Goal: Obtain resource: Download file/media

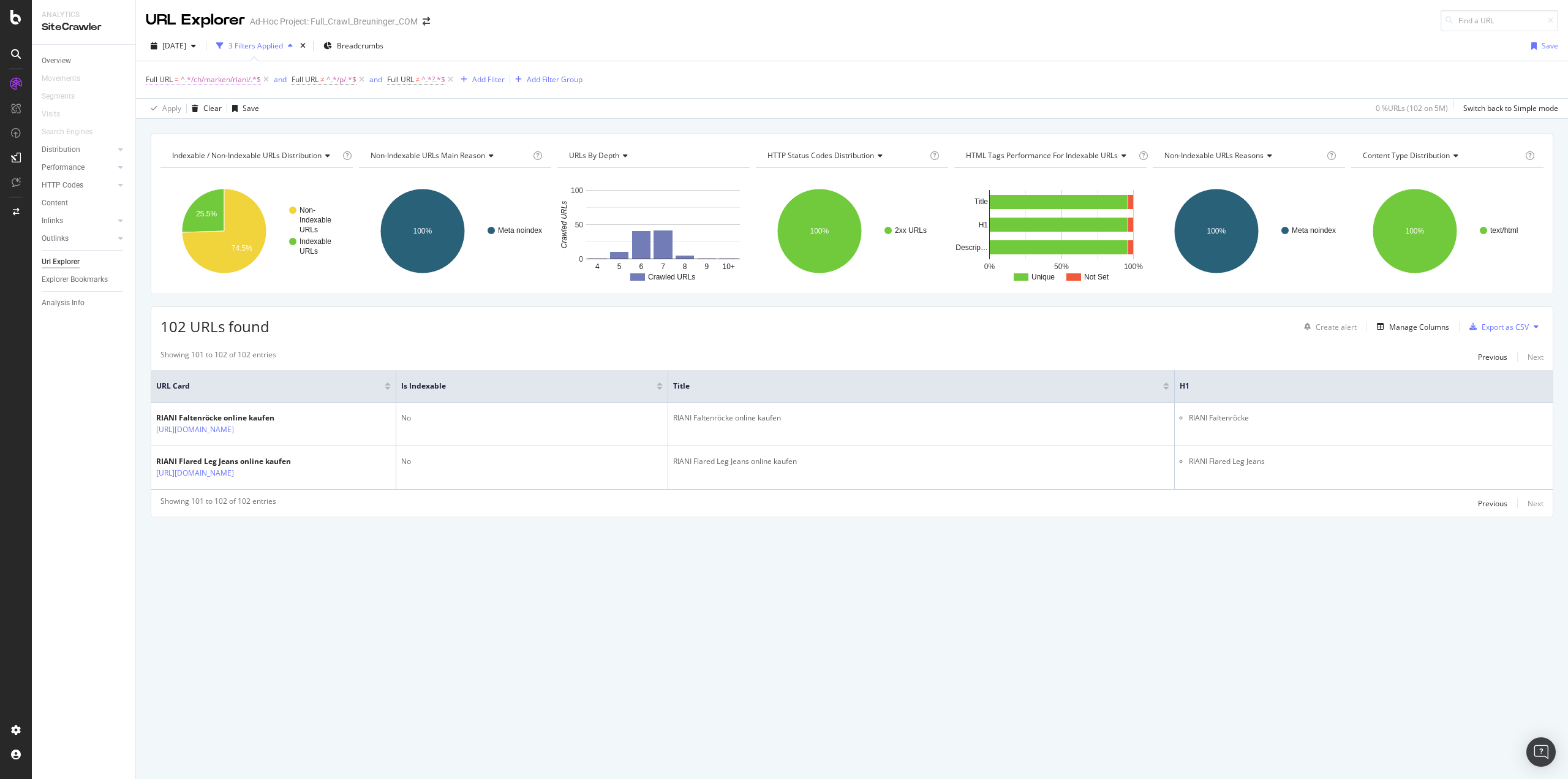
click at [231, 80] on span "^.*/ch/marken/riani/.*$" at bounding box center [221, 80] width 80 height 17
click at [209, 130] on input "/ch/marken/riani/" at bounding box center [215, 130] width 116 height 19
click at [211, 131] on input "/ch/marken/riani/" at bounding box center [215, 130] width 116 height 19
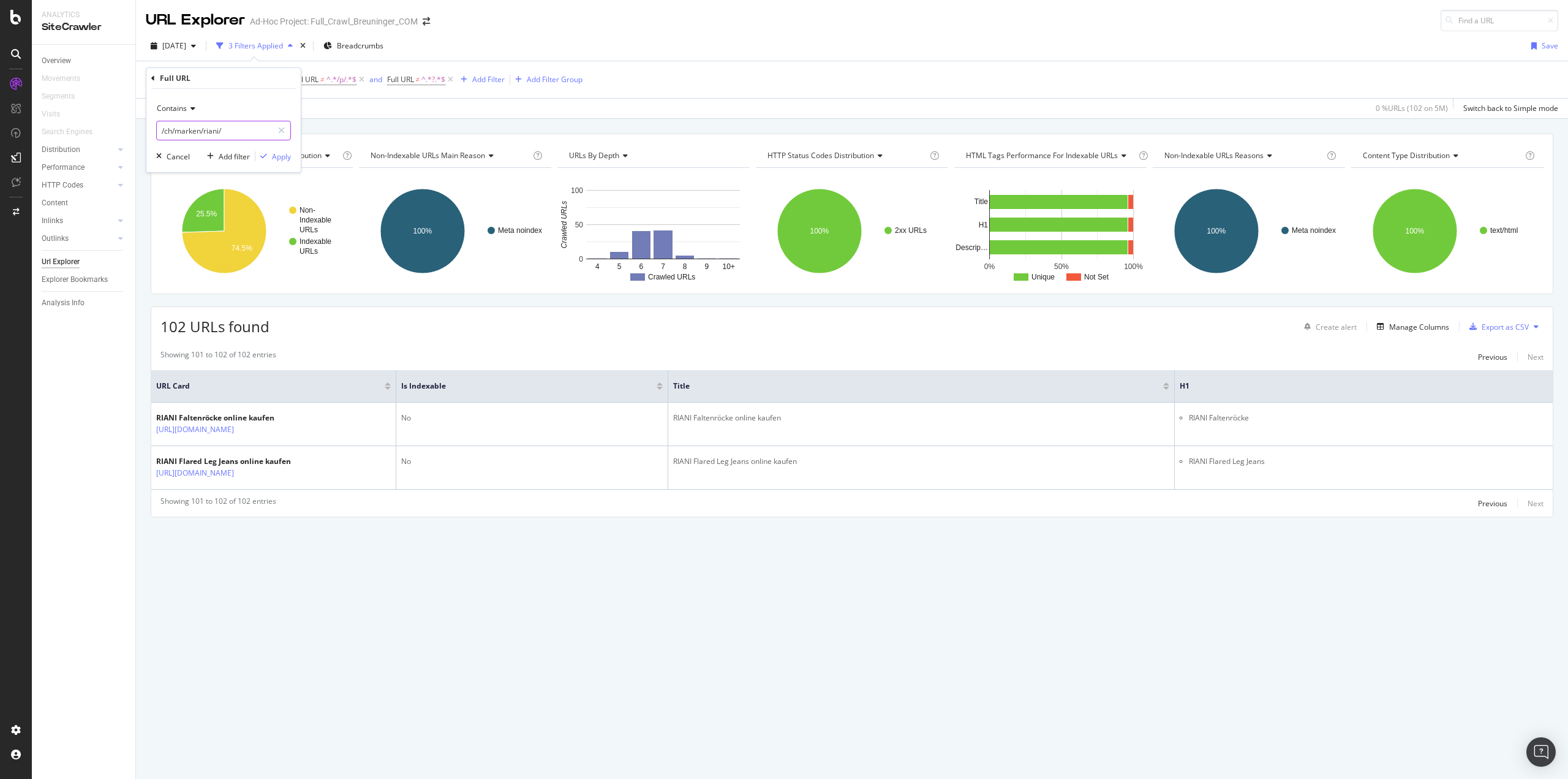
click at [214, 130] on input "/ch/marken/riani/" at bounding box center [215, 130] width 116 height 19
type input "/ch/marken/levis/"
click at [280, 161] on div "Apply" at bounding box center [282, 156] width 19 height 11
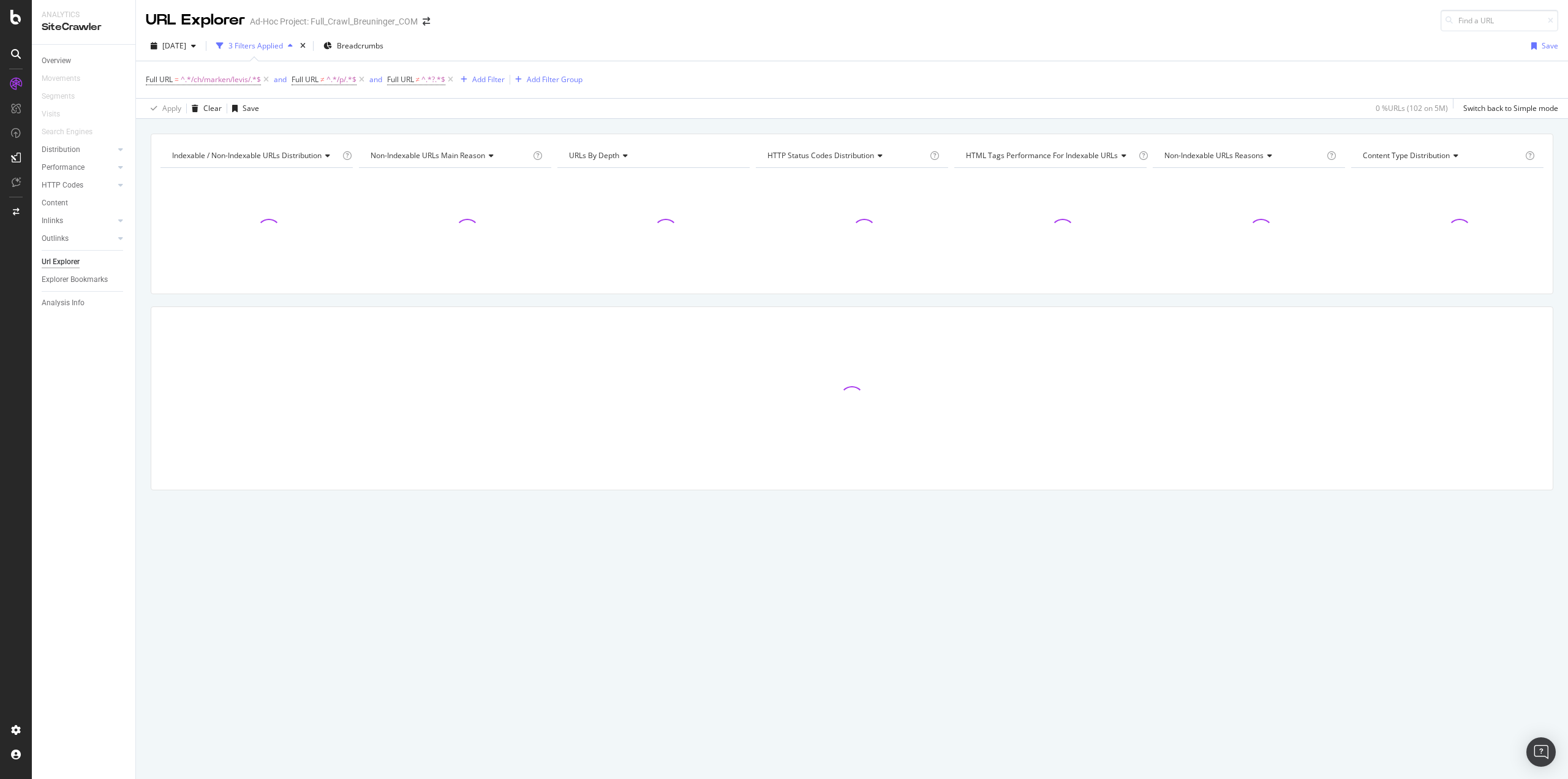
click at [143, 212] on div "Indexable / Non-Indexable URLs distribution Chart (by Value) Table Expand Expor…" at bounding box center [852, 333] width 1432 height 399
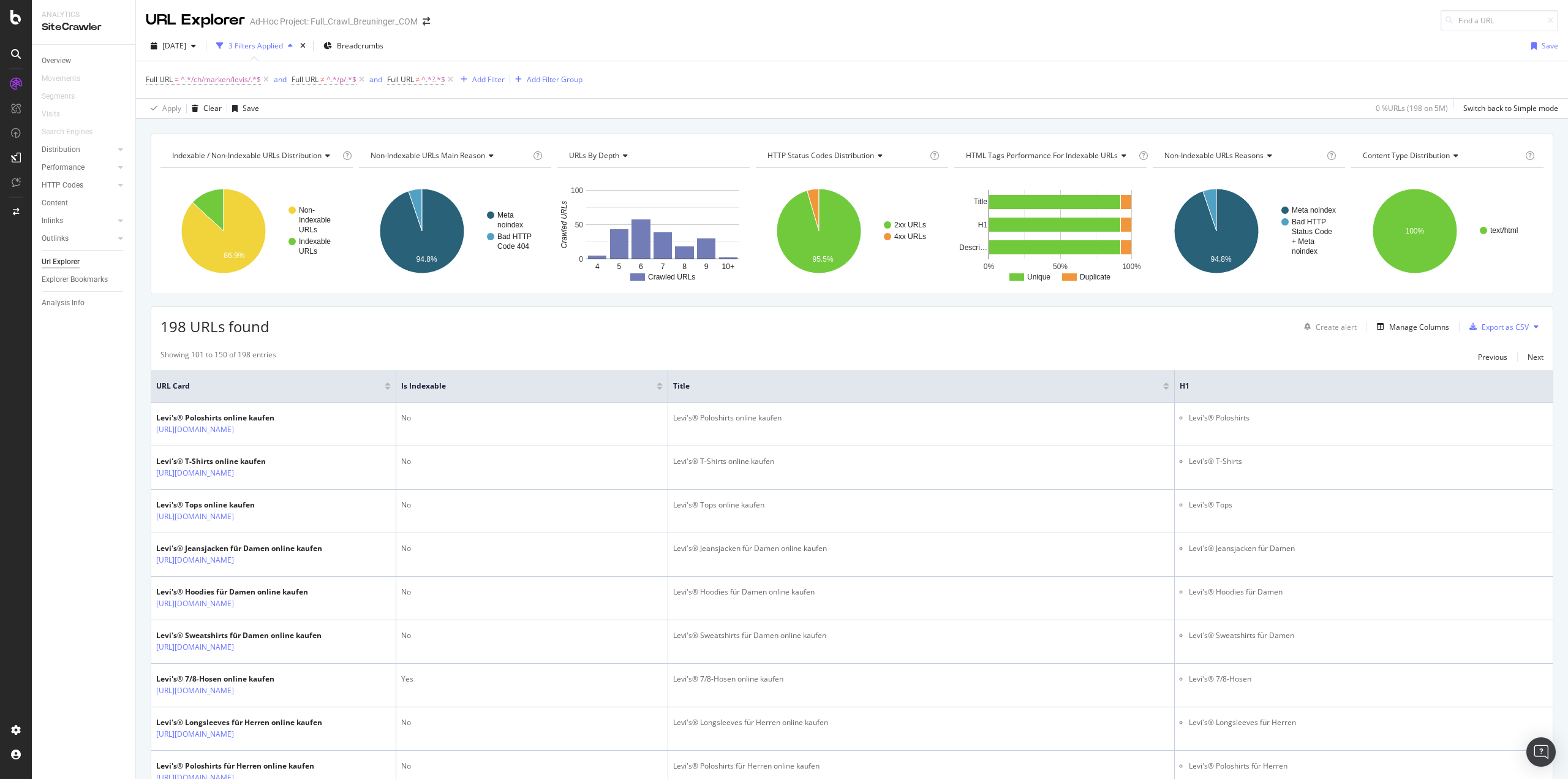
click at [660, 388] on div at bounding box center [660, 388] width 6 height 3
click at [659, 383] on div at bounding box center [660, 384] width 6 height 3
click at [486, 80] on div "Add Filter" at bounding box center [488, 79] width 32 height 11
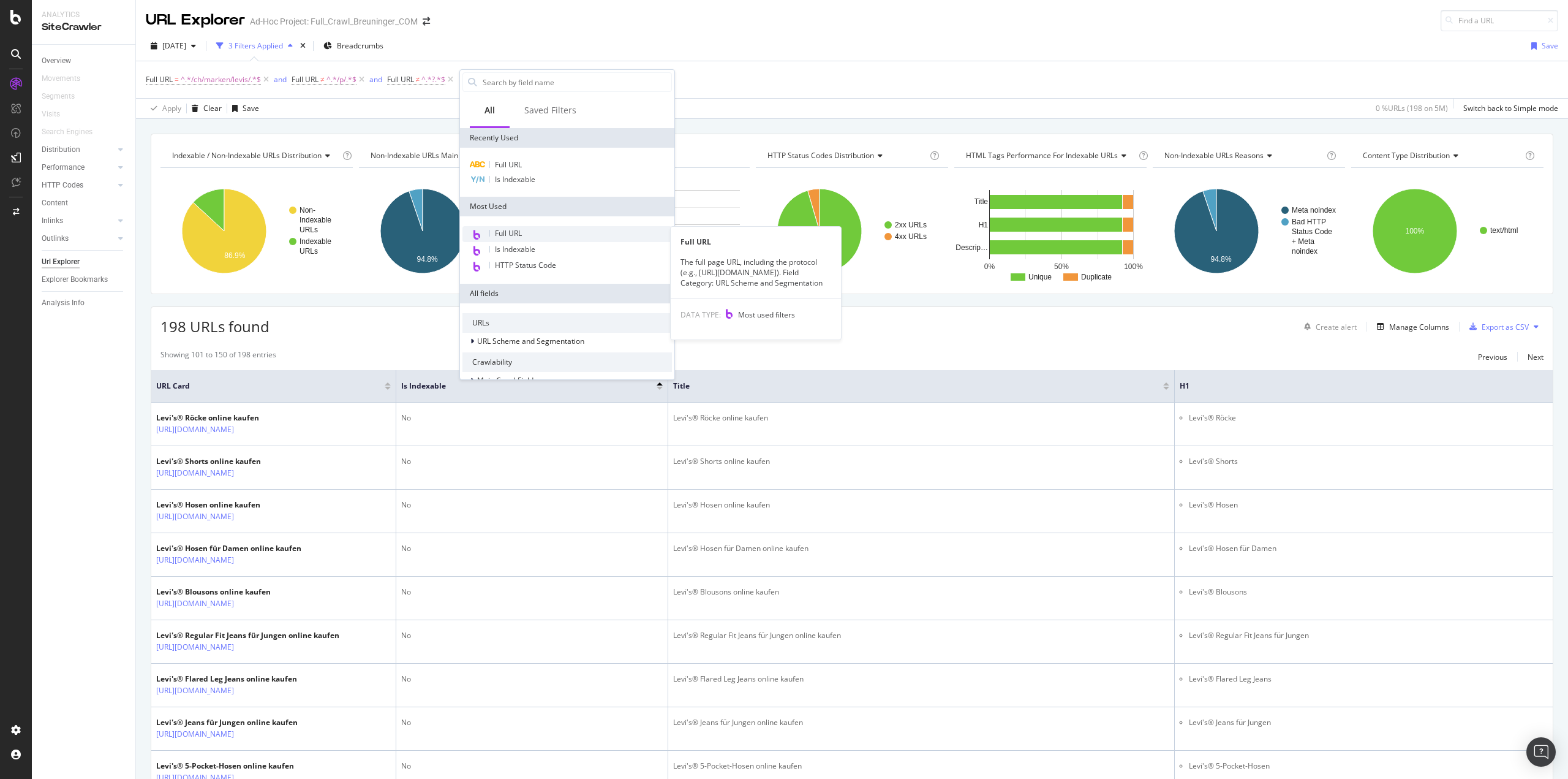
click at [523, 231] on div "Full URL" at bounding box center [567, 234] width 209 height 16
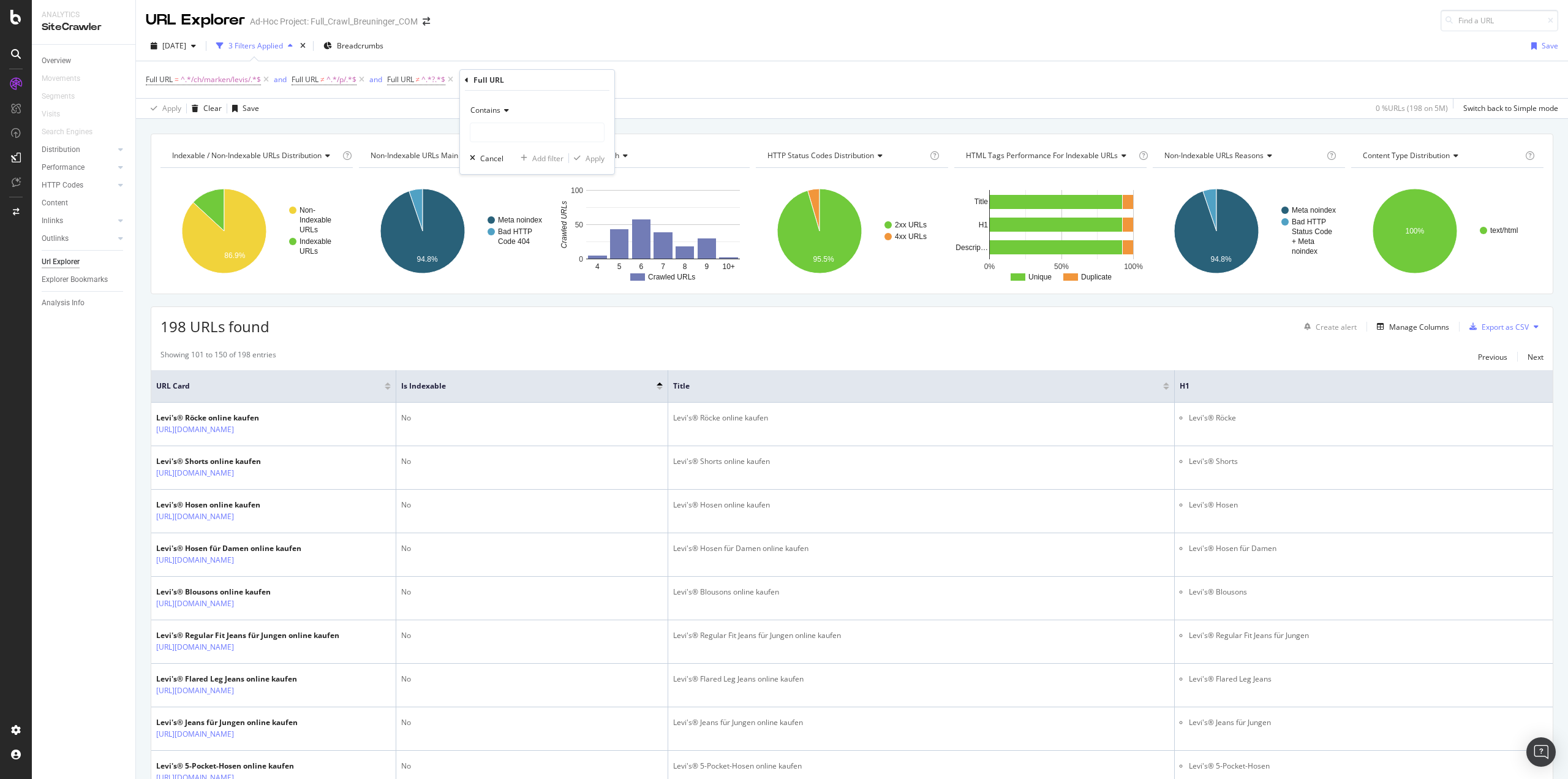
click at [498, 110] on span "Contains" at bounding box center [485, 110] width 30 height 11
click at [526, 242] on span "Doesn't contain" at bounding box center [503, 247] width 54 height 11
click at [508, 136] on input "text" at bounding box center [537, 132] width 133 height 19
type input "+"
click at [485, 79] on div "Add Filter" at bounding box center [488, 79] width 32 height 11
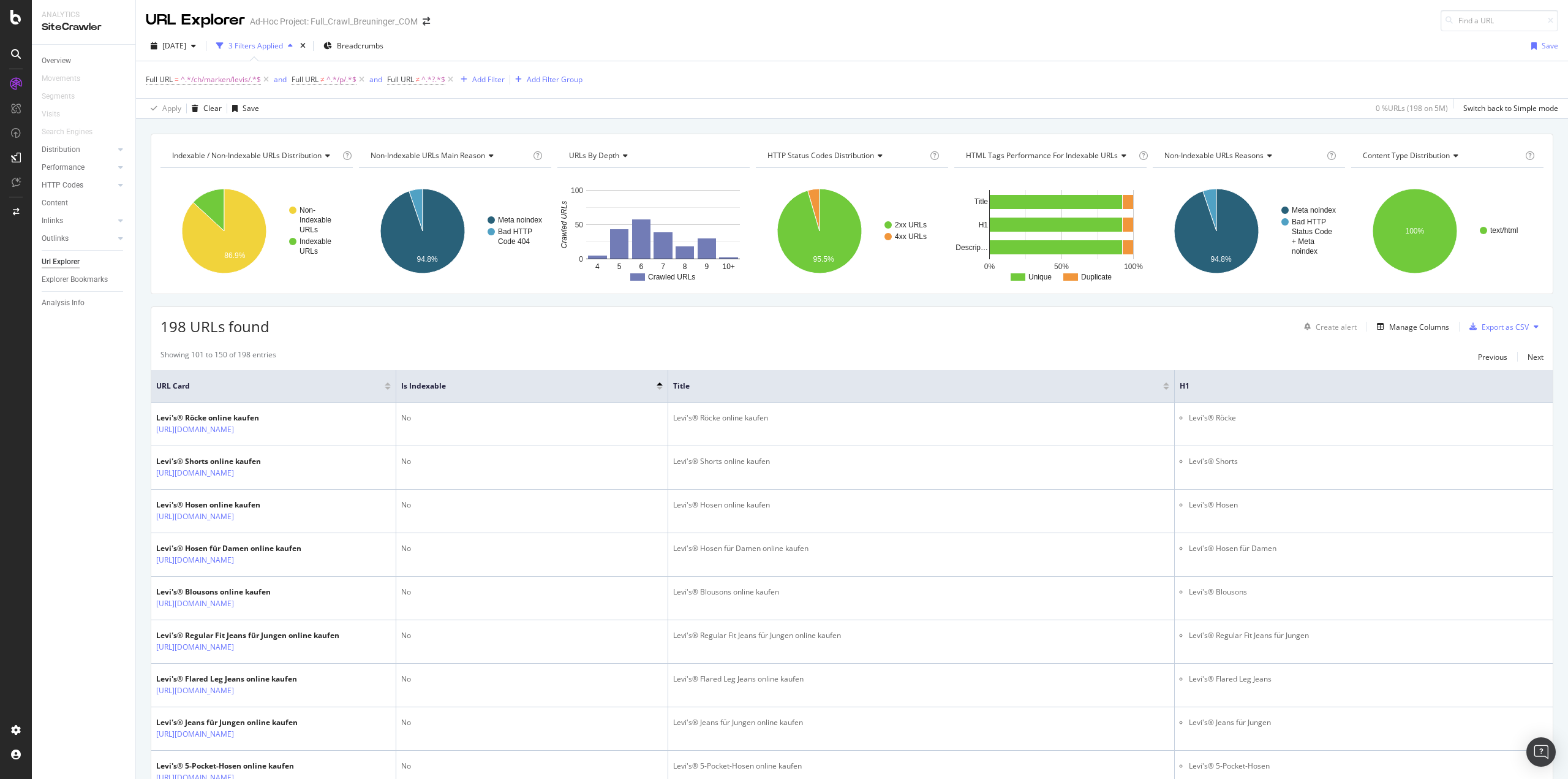
click at [800, 93] on div "Full URL = ^.*/ch/marken/levis/.*$ and Full URL ≠ ^.*/p/.*$ and Full URL ≠ ^.*?…" at bounding box center [852, 79] width 1412 height 37
click at [495, 74] on div "Add Filter" at bounding box center [480, 80] width 49 height 14
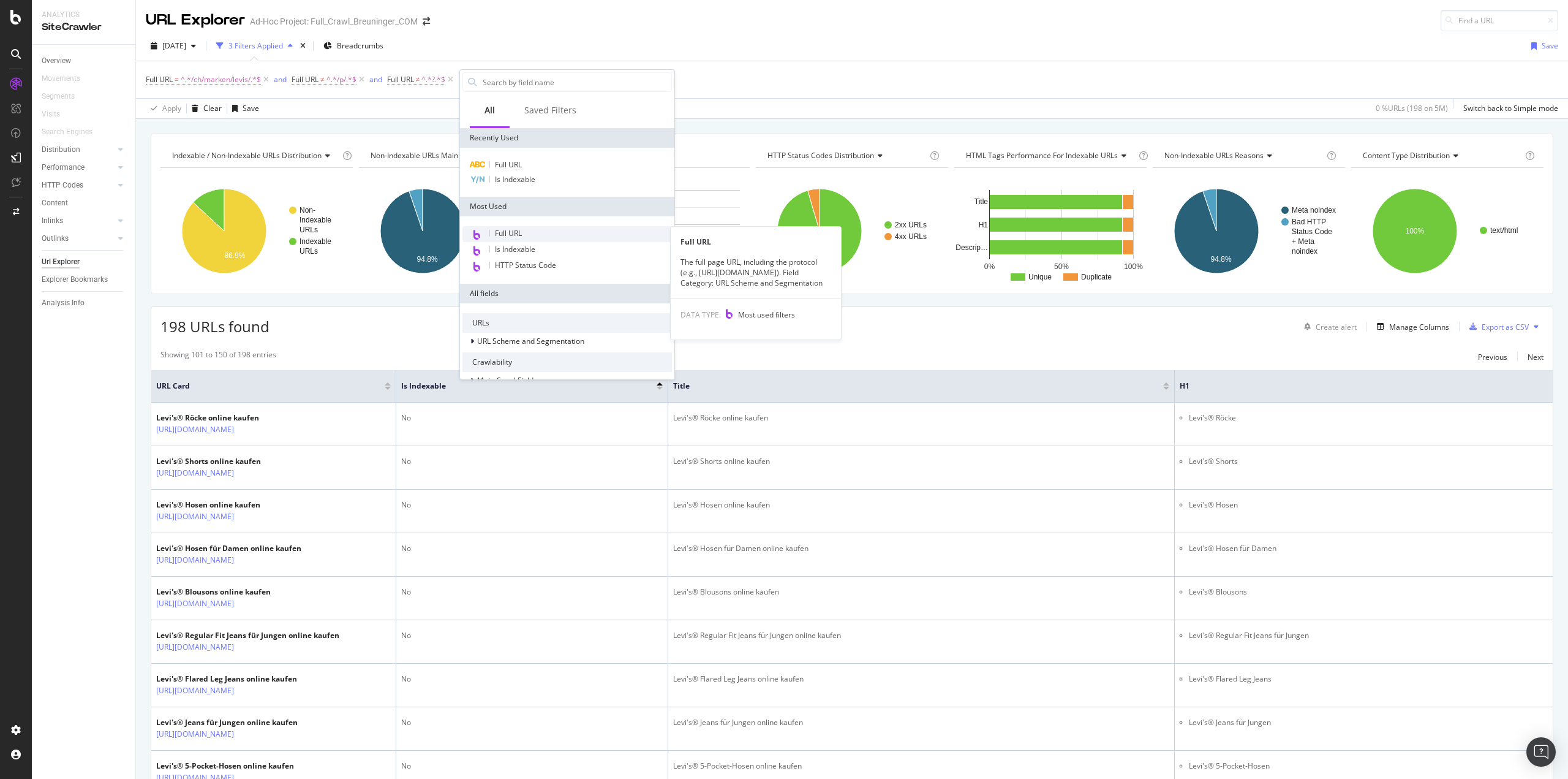
click at [530, 237] on div "Full URL" at bounding box center [567, 234] width 209 height 16
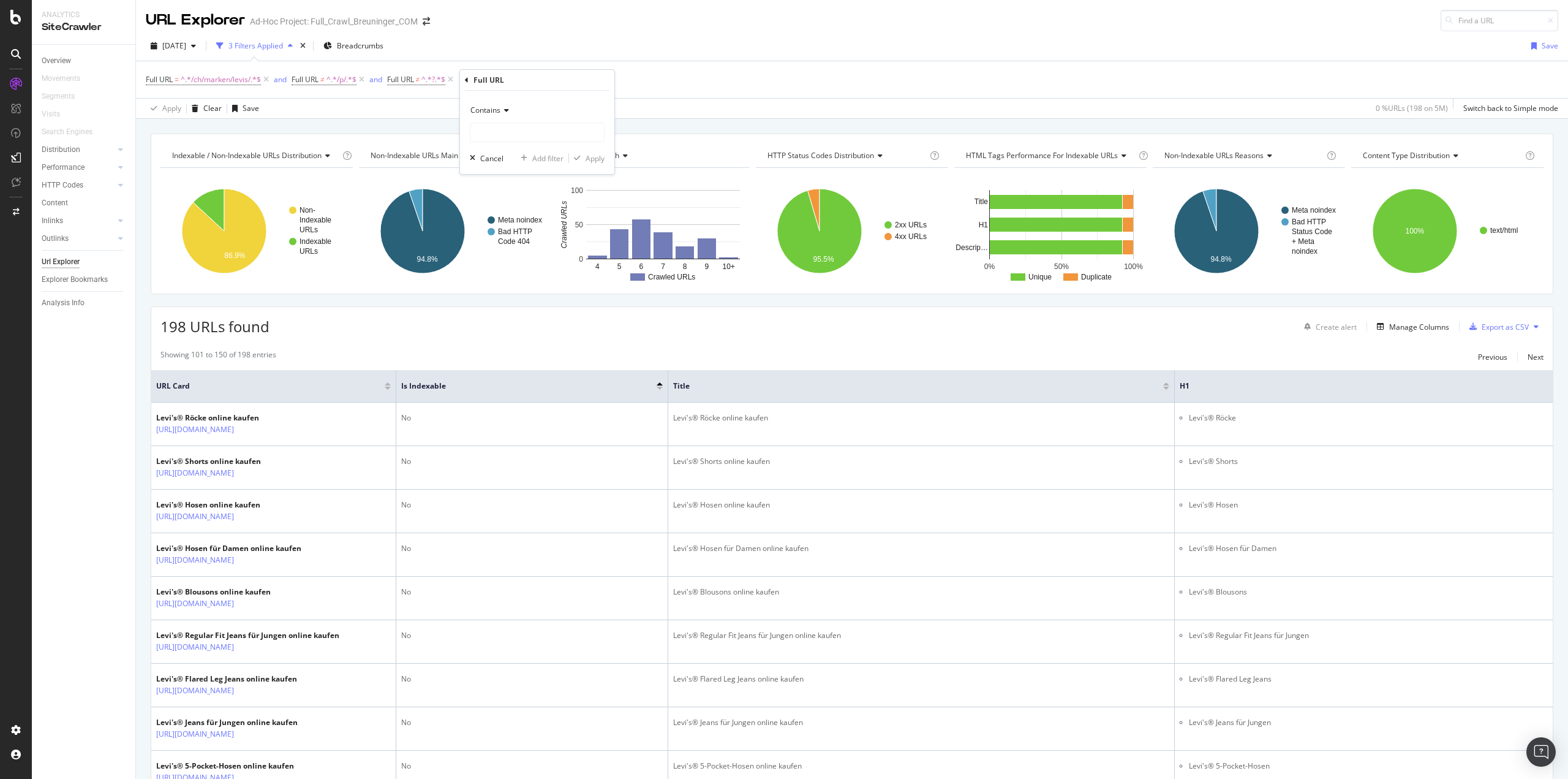
click at [511, 112] on div "Contains" at bounding box center [537, 110] width 135 height 19
click at [530, 249] on span "Doesn't contain" at bounding box center [503, 247] width 54 height 11
click at [518, 128] on input "text" at bounding box center [537, 132] width 133 height 19
type input "+"
click at [592, 159] on div "Apply" at bounding box center [595, 158] width 19 height 11
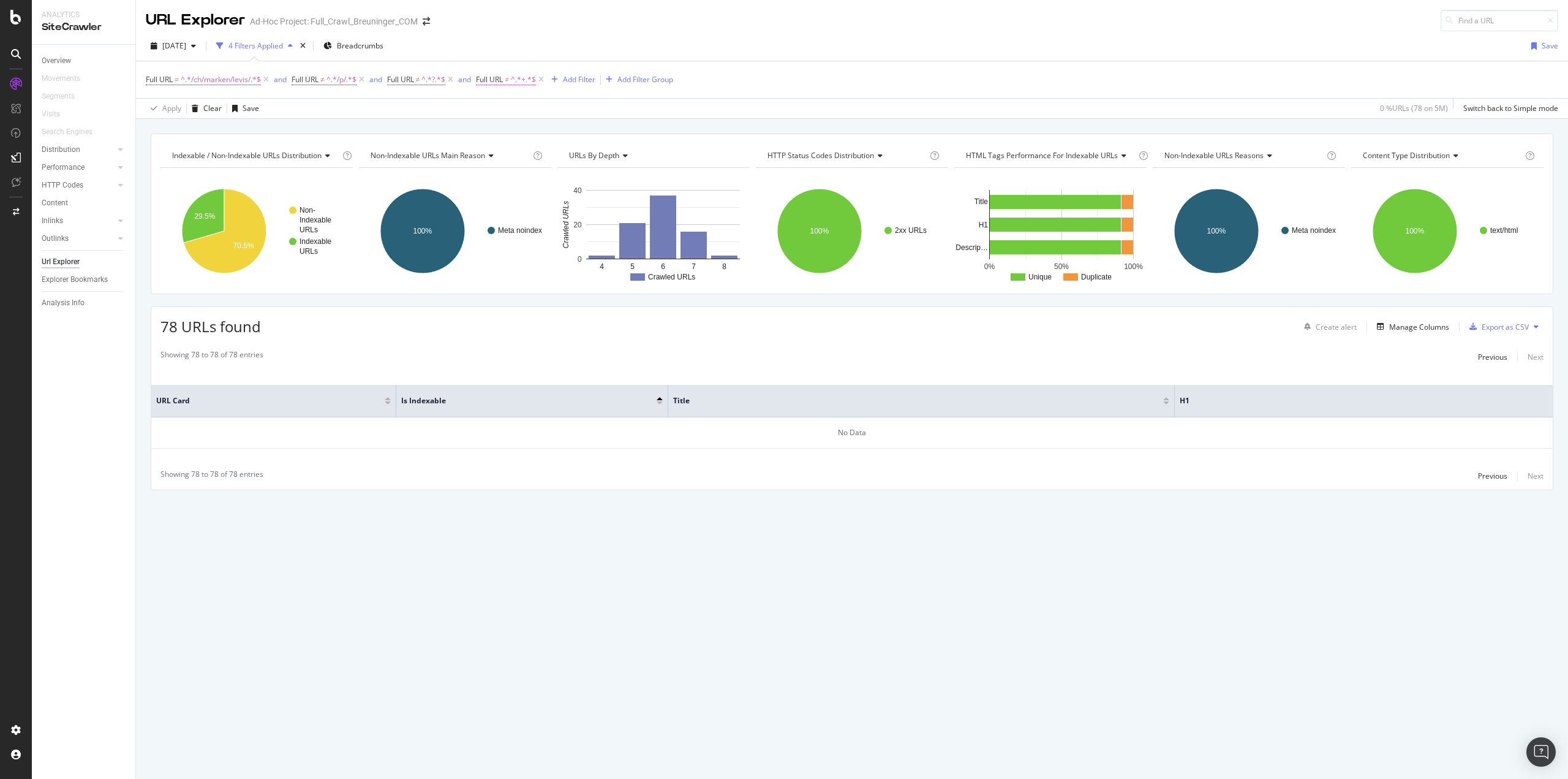
click at [528, 81] on span "^.*+.*$" at bounding box center [523, 80] width 25 height 17
click at [494, 131] on input "+" at bounding box center [549, 130] width 116 height 19
click at [495, 130] on input "+" at bounding box center [549, 130] width 116 height 19
type input "\+"
click at [601, 150] on button "Apply" at bounding box center [607, 156] width 36 height 12
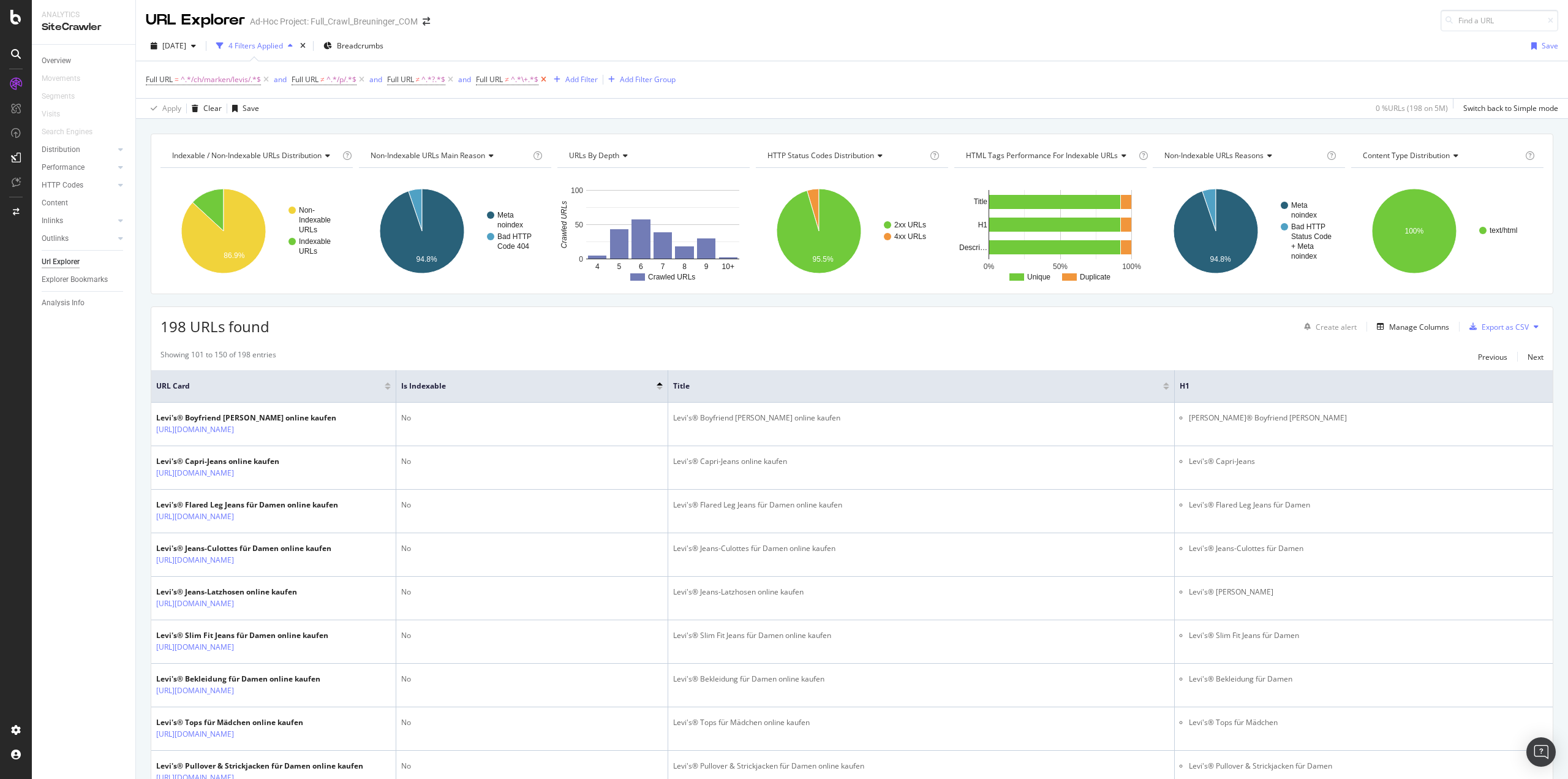
click at [549, 79] on icon at bounding box center [543, 80] width 11 height 12
click at [1482, 326] on div "Export as CSV" at bounding box center [1506, 327] width 47 height 11
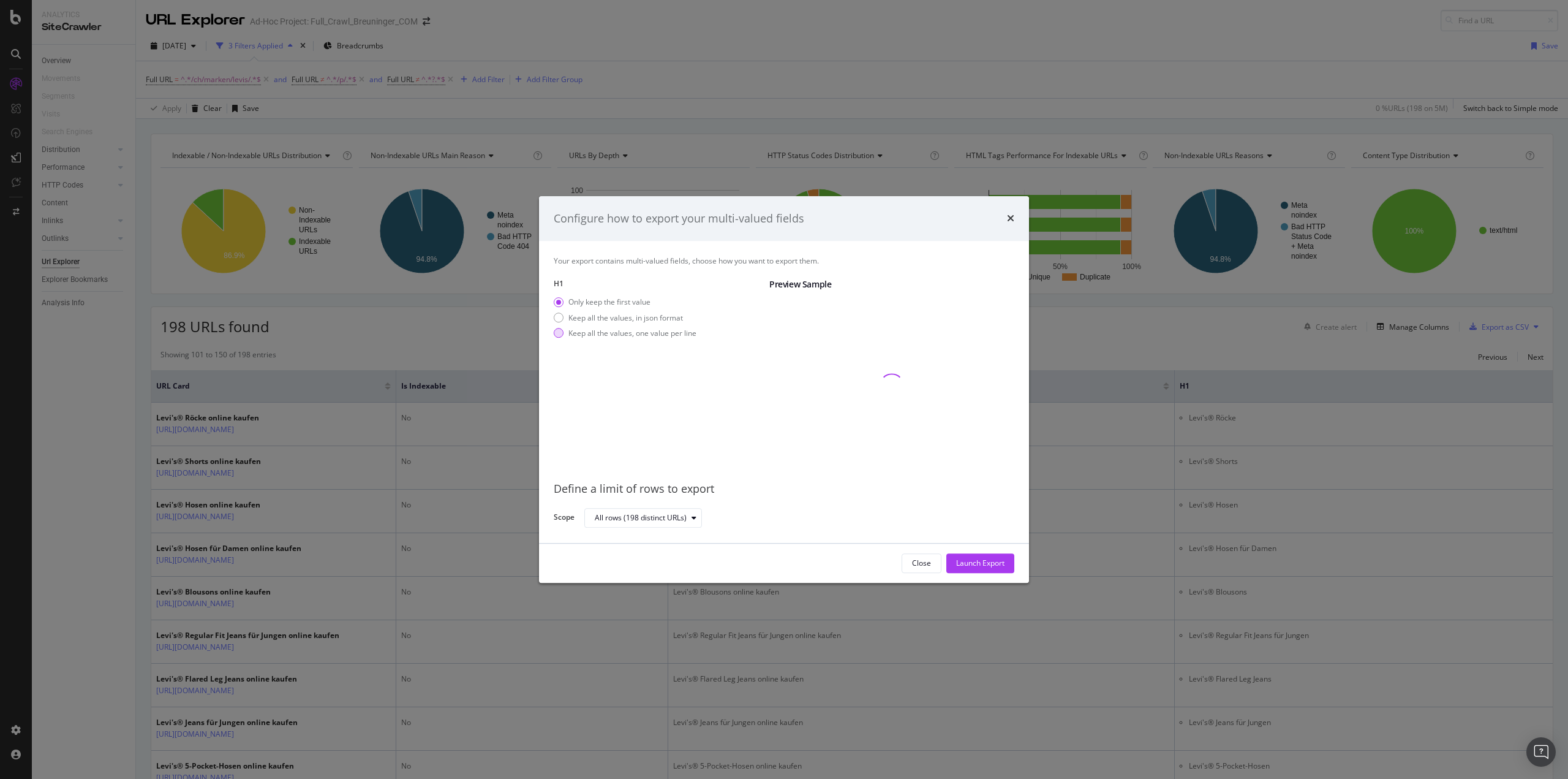
click at [559, 335] on div "modal" at bounding box center [559, 333] width 10 height 10
click at [968, 567] on div "Launch Export" at bounding box center [981, 563] width 49 height 11
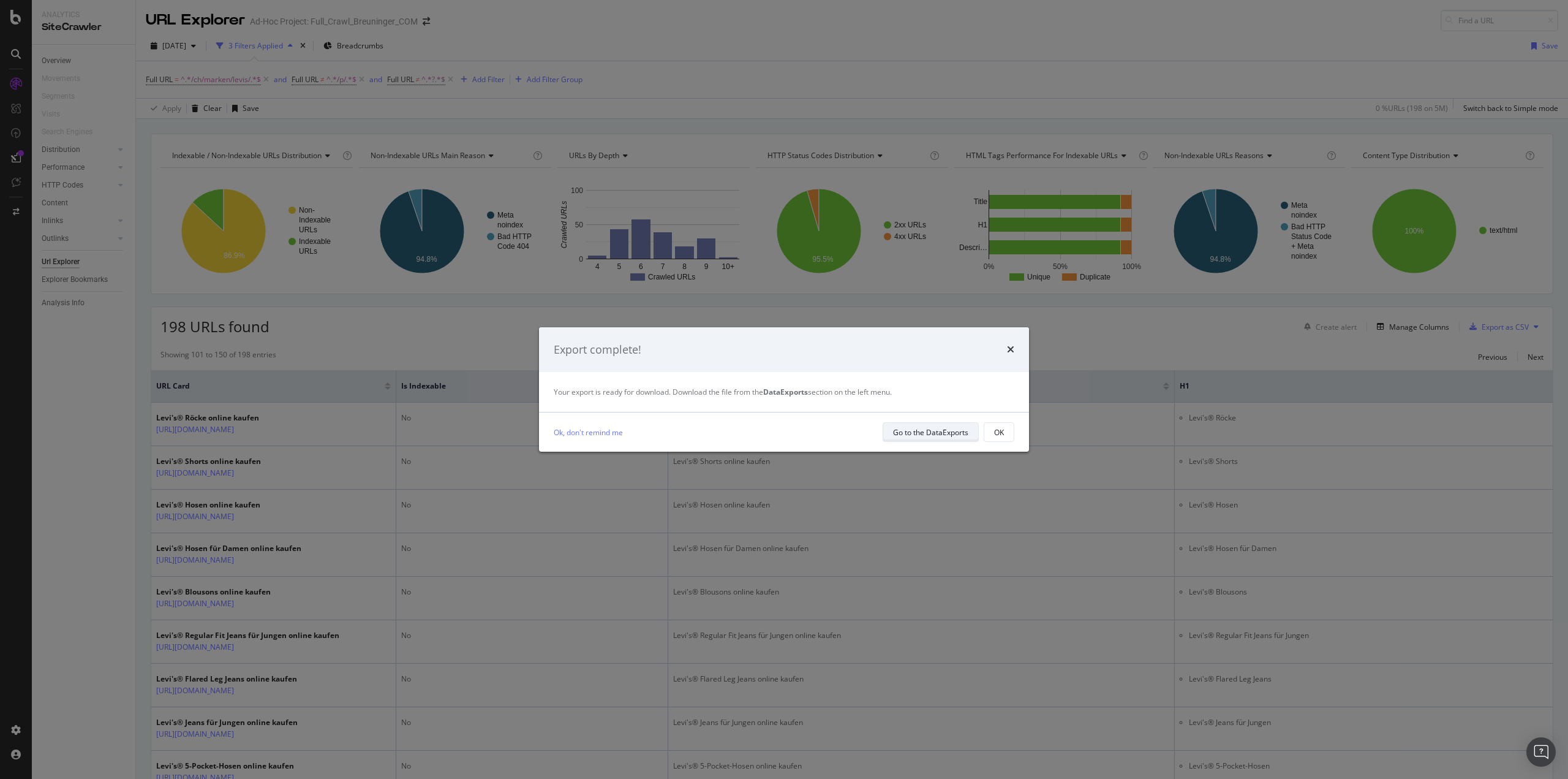
click at [929, 439] on div "Go to the DataExports" at bounding box center [931, 432] width 75 height 17
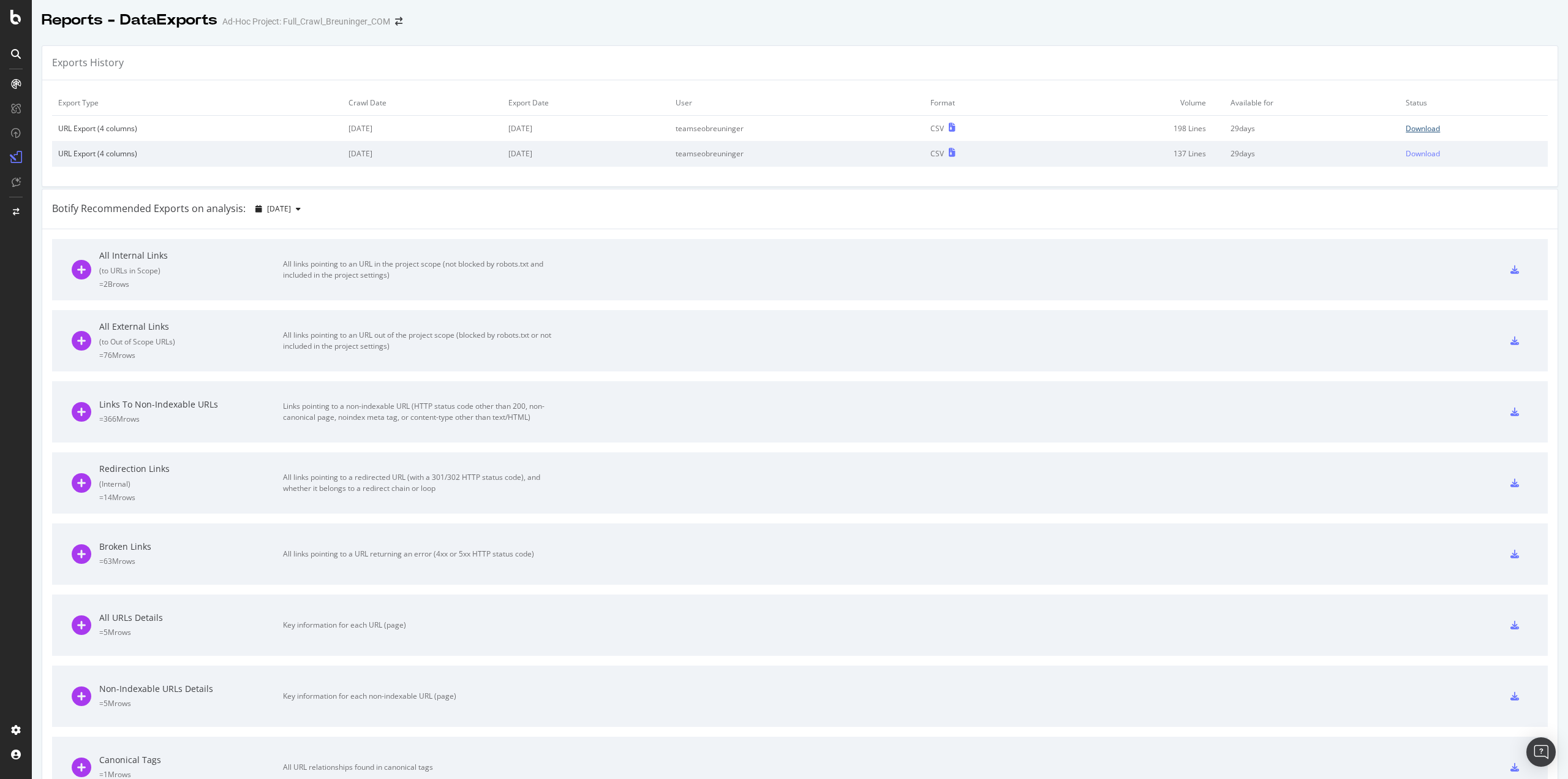
click at [1410, 127] on div "Download" at bounding box center [1423, 128] width 34 height 11
